Goal: Task Accomplishment & Management: Manage account settings

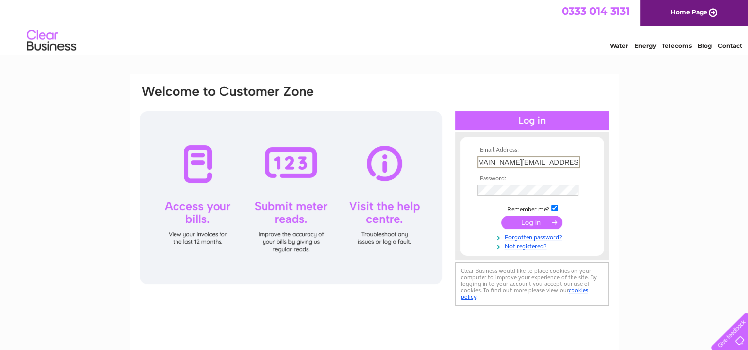
scroll to position [0, 17]
type input "irene.love@kirkintillochgolfclub.co.uk"
click at [539, 221] on input "submit" at bounding box center [531, 222] width 61 height 14
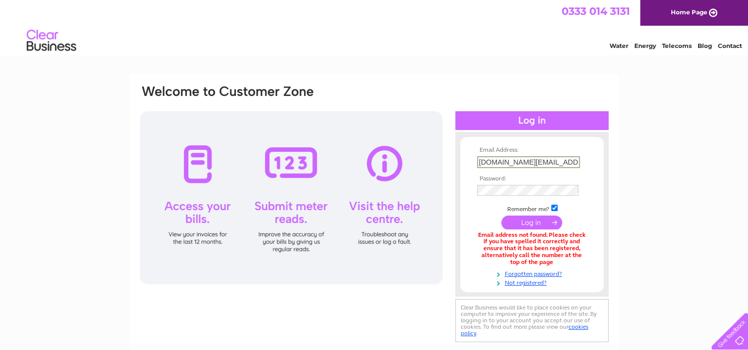
drag, startPoint x: 508, startPoint y: 160, endPoint x: 457, endPoint y: 168, distance: 52.1
click at [457, 168] on div "Email Address: irene.love@kirkintillochgolfclub.co.uk Password:" at bounding box center [531, 214] width 153 height 145
type input "[EMAIL_ADDRESS][DOMAIN_NAME]"
click at [528, 221] on input "submit" at bounding box center [531, 222] width 61 height 14
drag, startPoint x: 517, startPoint y: 162, endPoint x: 446, endPoint y: 162, distance: 70.7
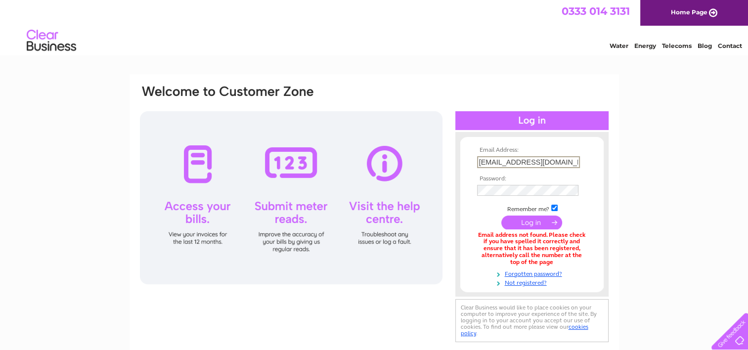
click at [446, 162] on div "Email Address: kgcaccounts@kirkintillochgolfclub.co.uk Password: Forgotten pass…" at bounding box center [374, 214] width 471 height 261
type input "[EMAIL_ADDRESS][DOMAIN_NAME]"
click at [526, 222] on input "submit" at bounding box center [531, 222] width 61 height 14
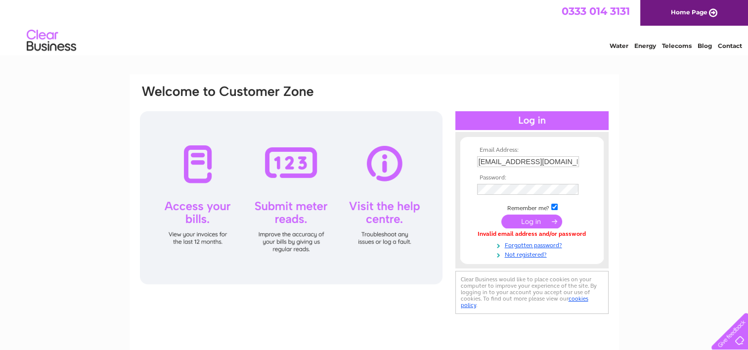
click at [527, 218] on input "submit" at bounding box center [531, 222] width 61 height 14
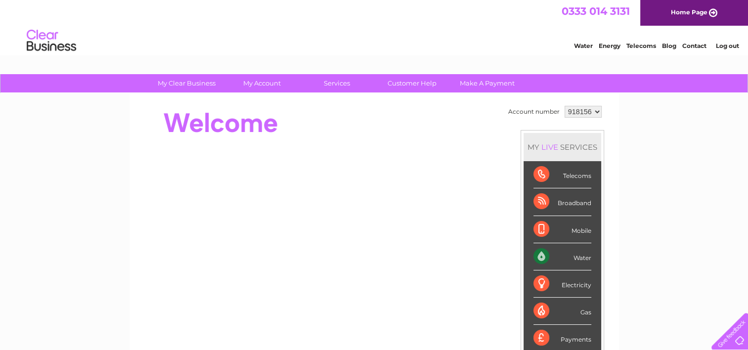
click at [538, 253] on div "Water" at bounding box center [563, 256] width 58 height 27
click at [577, 256] on div "Water" at bounding box center [563, 256] width 58 height 27
click at [661, 242] on div "My Clear Business Login Details My Details My Preferences Link Account My Accou…" at bounding box center [374, 352] width 748 height 556
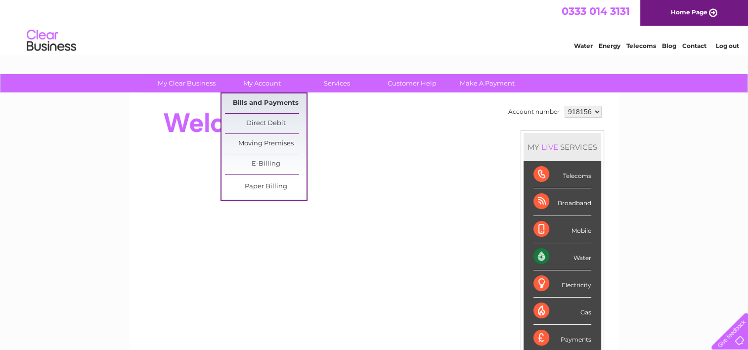
click at [270, 100] on link "Bills and Payments" at bounding box center [266, 103] width 82 height 20
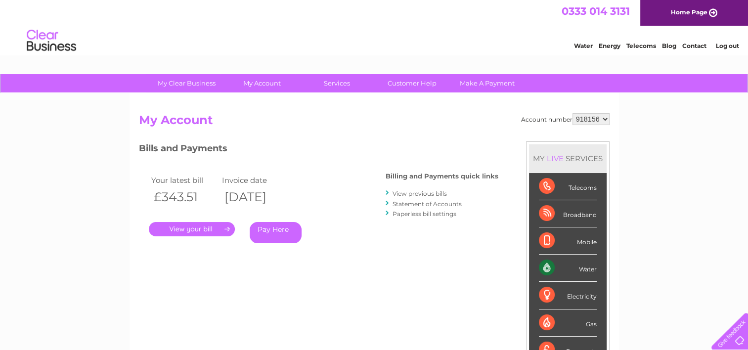
click at [178, 230] on link "." at bounding box center [192, 229] width 86 height 14
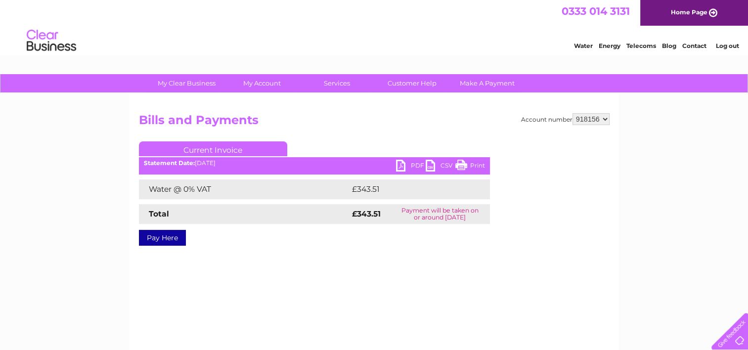
click at [413, 166] on link "PDF" at bounding box center [411, 167] width 30 height 14
